Goal: Find specific page/section: Find specific page/section

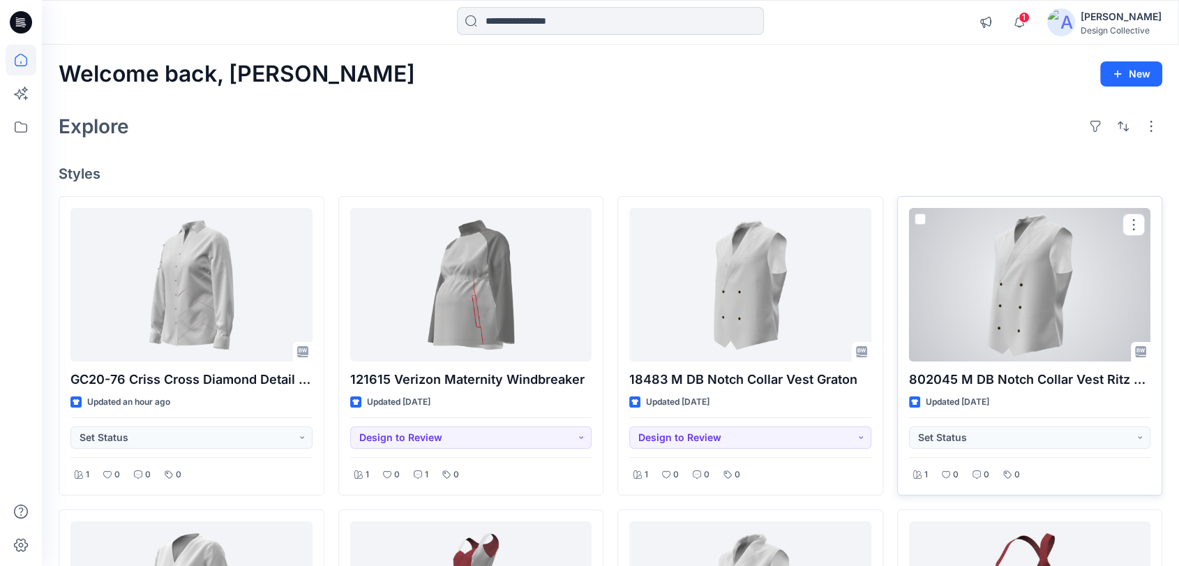
click at [1041, 290] on div at bounding box center [1030, 285] width 242 height 154
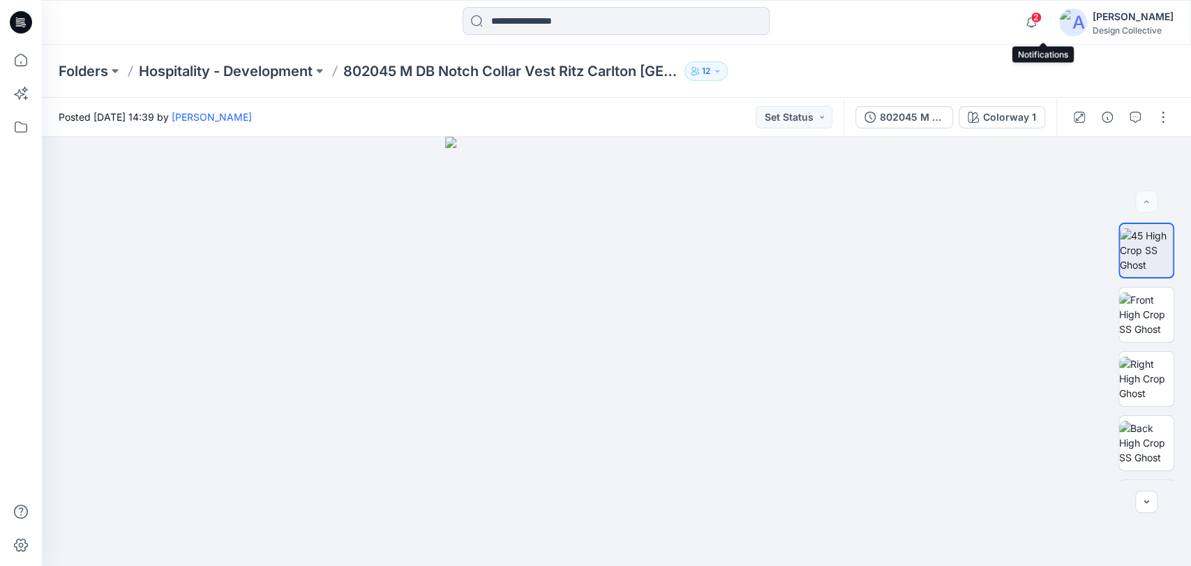
click at [1042, 15] on span "2" at bounding box center [1036, 17] width 11 height 11
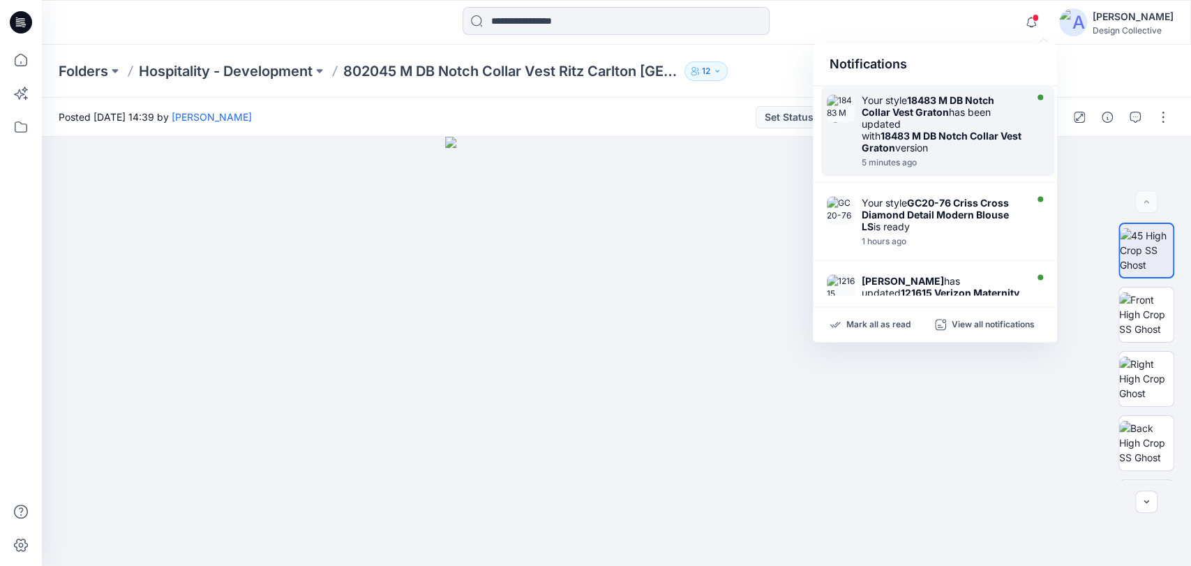
click at [993, 158] on div "5 minutes ago" at bounding box center [942, 163] width 161 height 10
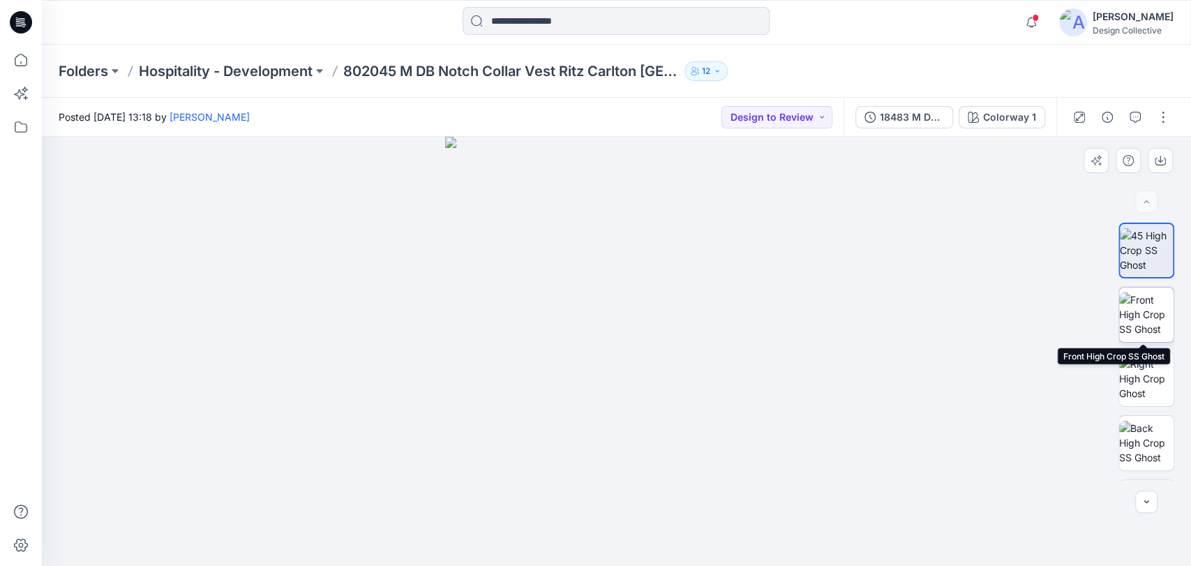
click at [1145, 320] on img at bounding box center [1146, 314] width 54 height 44
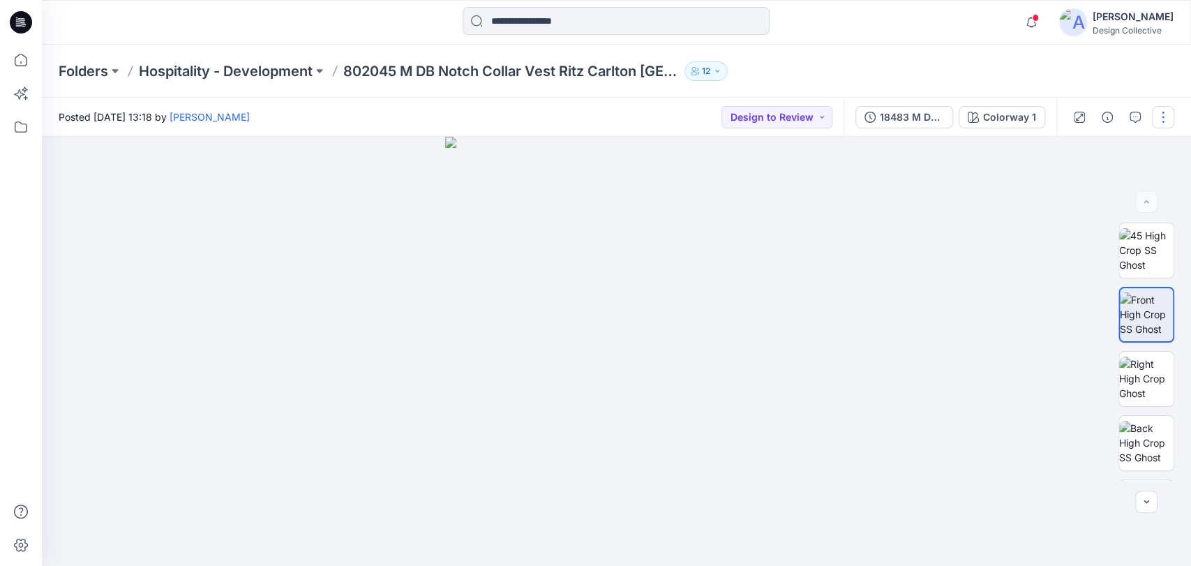
click at [1169, 124] on button "button" at bounding box center [1163, 117] width 22 height 22
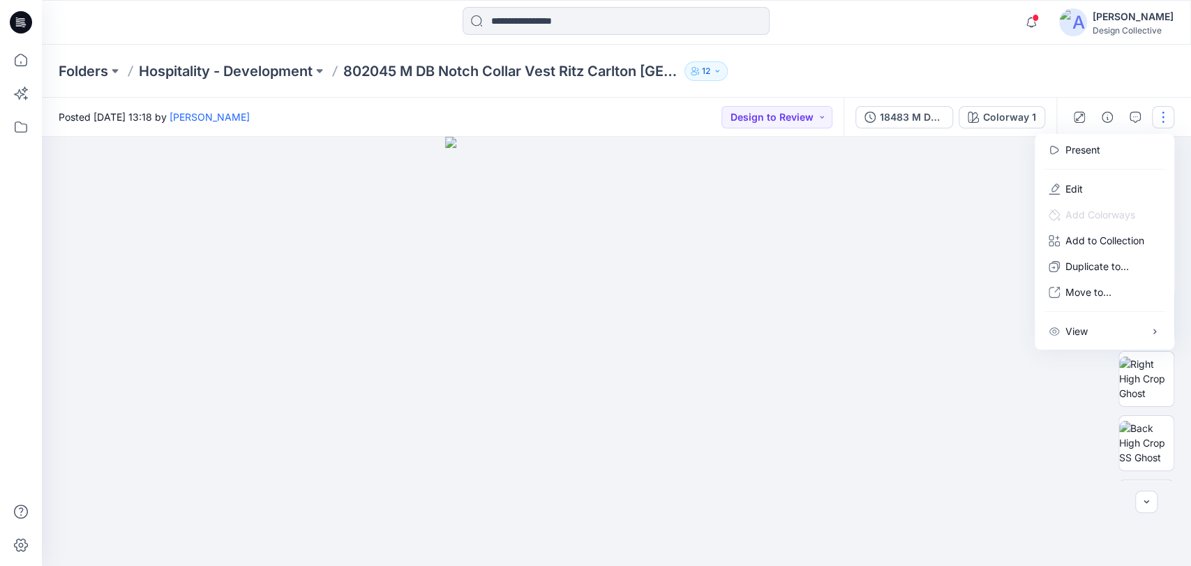
click at [1001, 72] on div "Folders Hospitality - Development 802045 M DB Notch Collar [GEOGRAPHIC_DATA] 12" at bounding box center [562, 71] width 1007 height 20
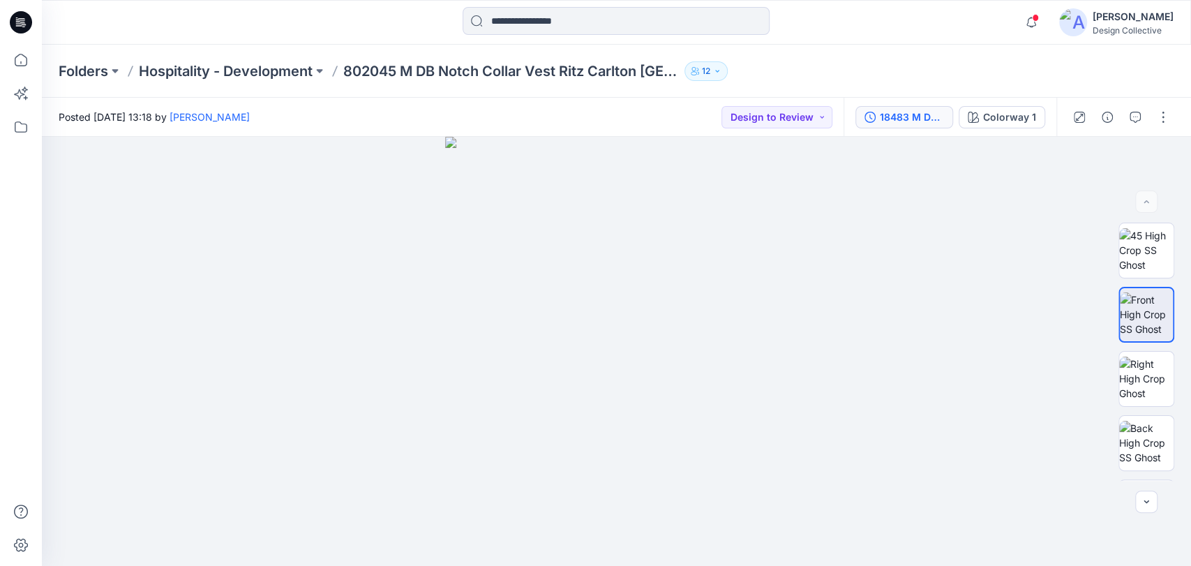
click at [919, 117] on div "18483 M DB Notch Collar Vest Graton" at bounding box center [912, 117] width 64 height 15
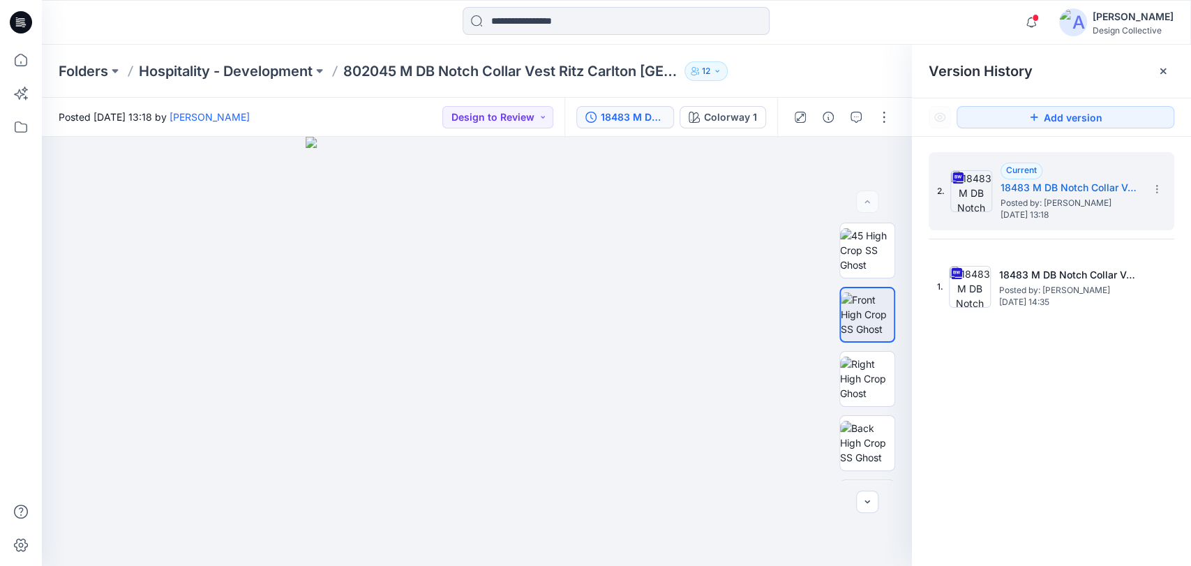
click at [1174, 73] on div "Version History" at bounding box center [1051, 71] width 279 height 53
